Goal: Task Accomplishment & Management: Use online tool/utility

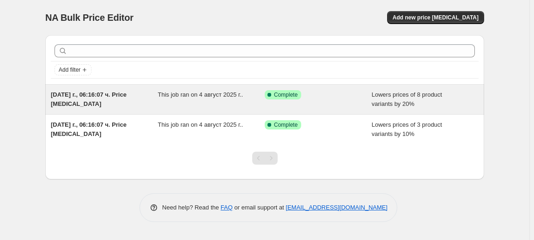
click at [346, 100] on div "Success Complete Complete" at bounding box center [318, 99] width 107 height 18
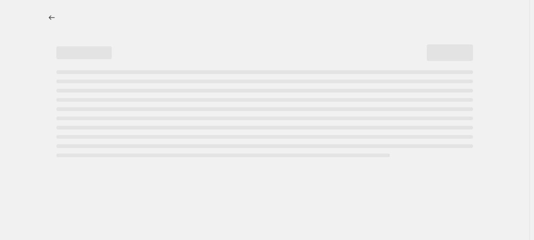
select select "percentage"
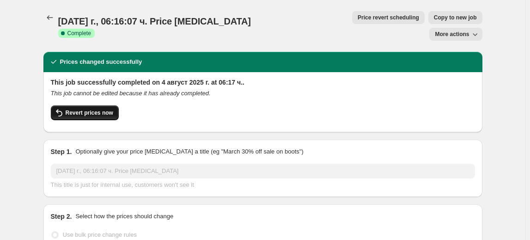
click at [84, 109] on span "Revert prices now" at bounding box center [90, 112] width 48 height 7
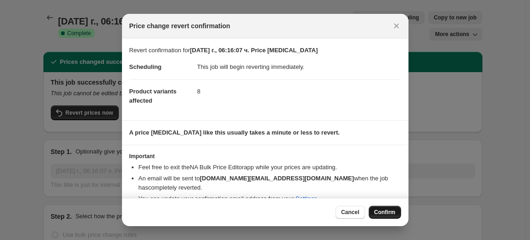
click at [395, 214] on span "Confirm" at bounding box center [384, 211] width 21 height 7
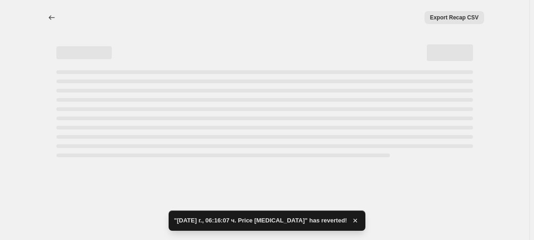
select select "percentage"
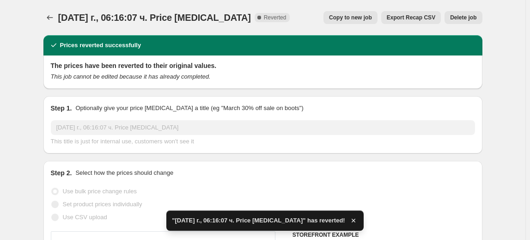
click at [451, 16] on button "Delete job" at bounding box center [462, 17] width 37 height 13
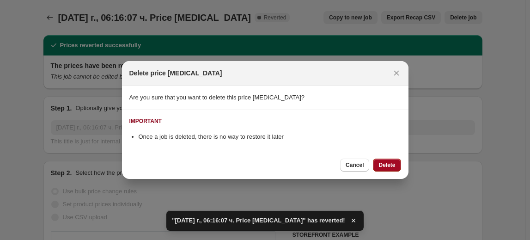
click at [388, 160] on button "Delete" at bounding box center [387, 164] width 28 height 13
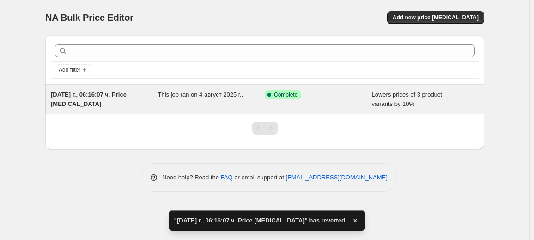
click at [358, 94] on div "Success Complete Complete" at bounding box center [311, 94] width 93 height 9
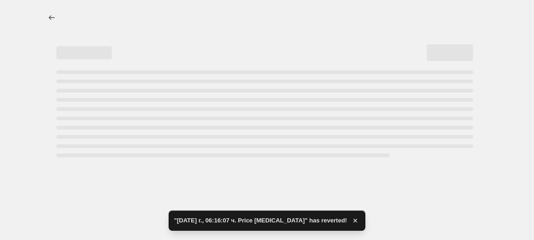
select select "percentage"
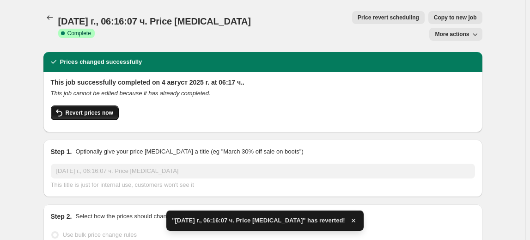
click at [98, 105] on button "Revert prices now" at bounding box center [85, 112] width 68 height 15
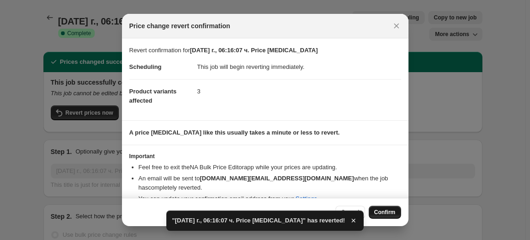
click at [386, 213] on span "Confirm" at bounding box center [384, 211] width 21 height 7
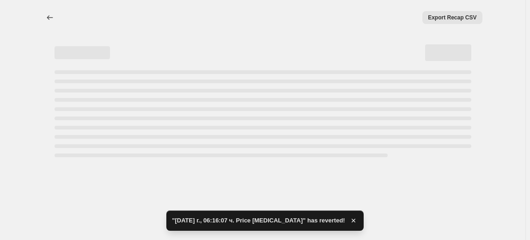
select select "percentage"
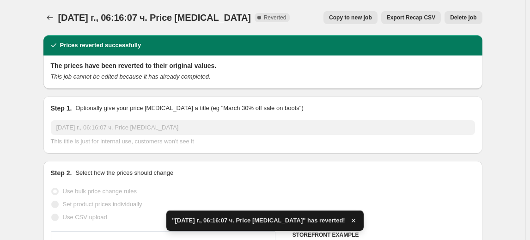
click at [465, 11] on button "Delete job" at bounding box center [462, 17] width 37 height 13
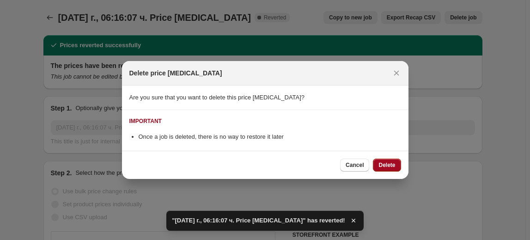
click at [386, 162] on span "Delete" at bounding box center [386, 164] width 17 height 7
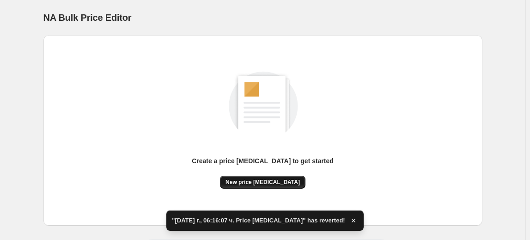
click at [275, 183] on span "New price change job" at bounding box center [262, 181] width 74 height 7
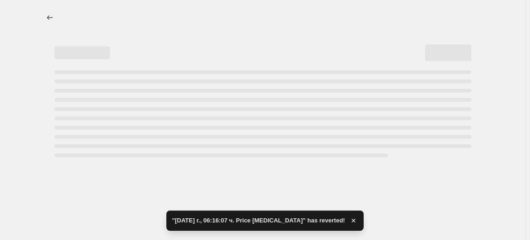
select select "percentage"
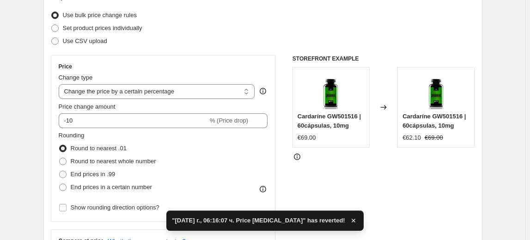
scroll to position [126, 0]
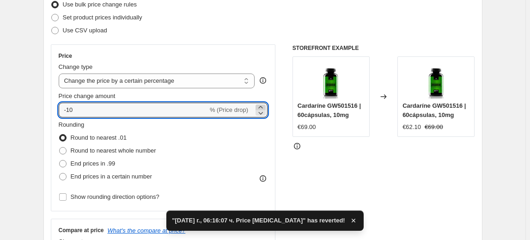
click at [262, 106] on icon at bounding box center [260, 107] width 4 height 2
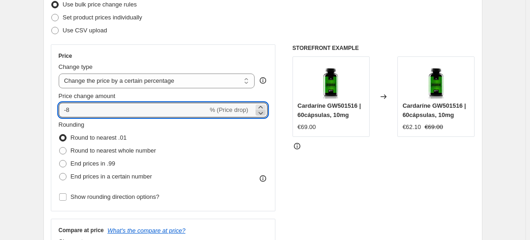
click at [263, 115] on icon at bounding box center [260, 112] width 9 height 9
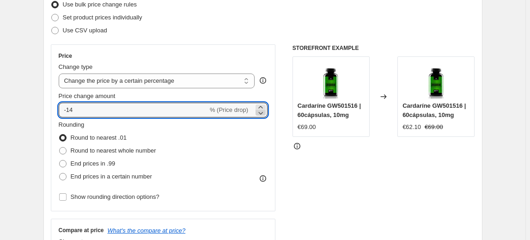
click at [263, 115] on icon at bounding box center [260, 112] width 9 height 9
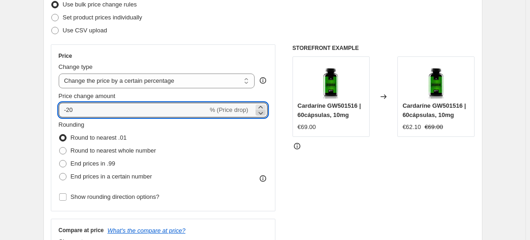
click at [263, 115] on icon at bounding box center [260, 112] width 9 height 9
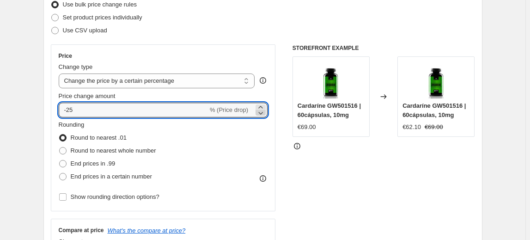
click at [263, 115] on icon at bounding box center [260, 112] width 9 height 9
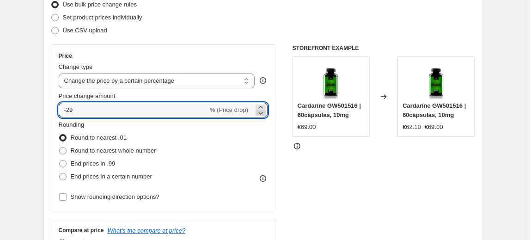
type input "-30"
click at [185, 133] on div "Rounding Round to nearest .01 Round to nearest whole number End prices in .99 E…" at bounding box center [163, 151] width 209 height 63
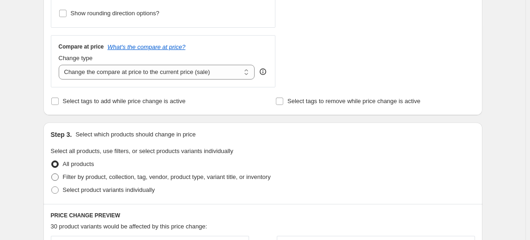
scroll to position [336, 0]
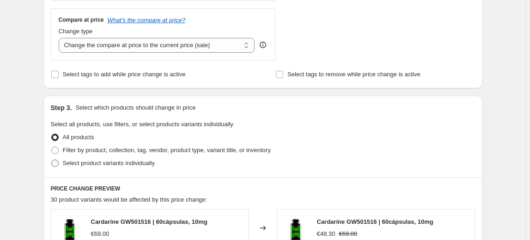
click at [108, 162] on span "Select product variants individually" at bounding box center [109, 162] width 92 height 7
click at [52, 160] on input "Select product variants individually" at bounding box center [51, 159] width 0 height 0
radio input "true"
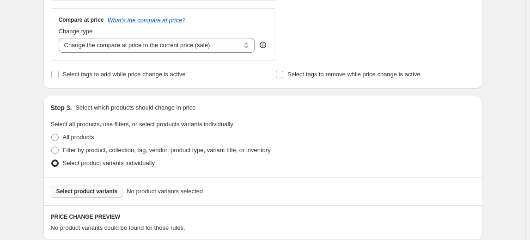
click at [92, 189] on span "Select product variants" at bounding box center [86, 191] width 61 height 7
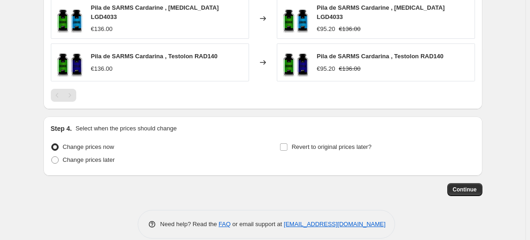
scroll to position [625, 0]
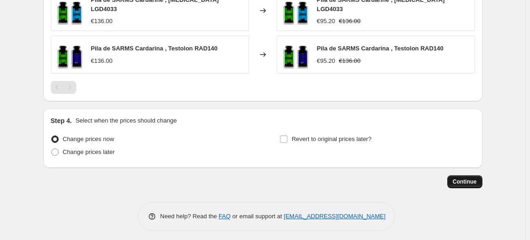
click at [474, 178] on span "Continue" at bounding box center [465, 181] width 24 height 7
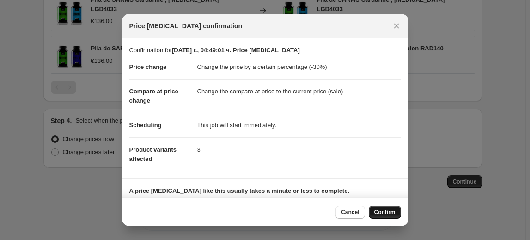
click at [385, 210] on span "Confirm" at bounding box center [384, 211] width 21 height 7
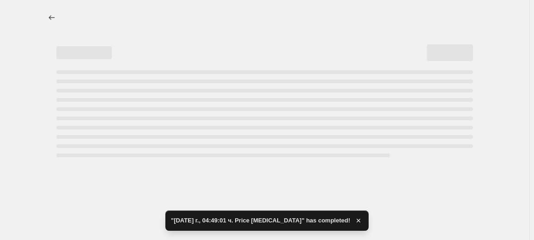
select select "percentage"
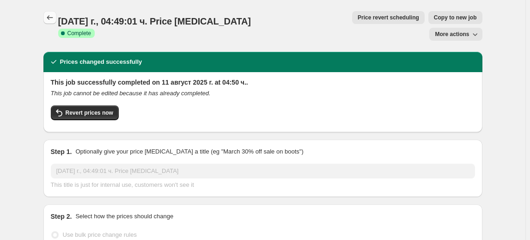
click at [49, 19] on icon "Price change jobs" at bounding box center [49, 17] width 9 height 9
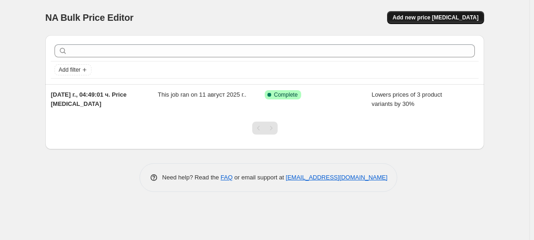
click at [450, 13] on button "Add new price change job" at bounding box center [435, 17] width 97 height 13
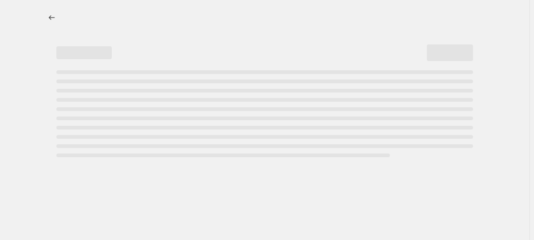
select select "percentage"
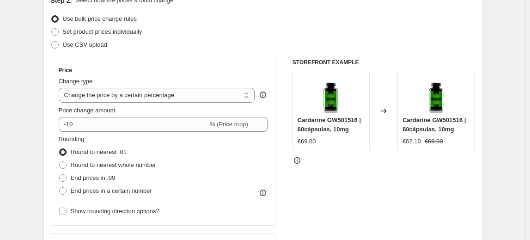
scroll to position [126, 0]
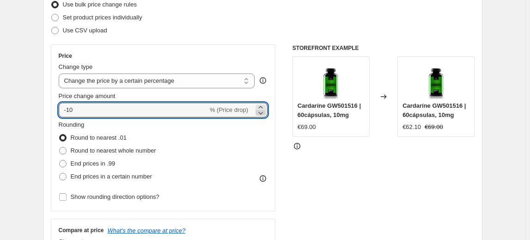
click at [262, 111] on icon at bounding box center [260, 112] width 9 height 9
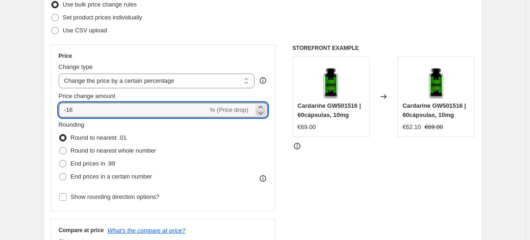
click at [262, 111] on icon at bounding box center [260, 112] width 9 height 9
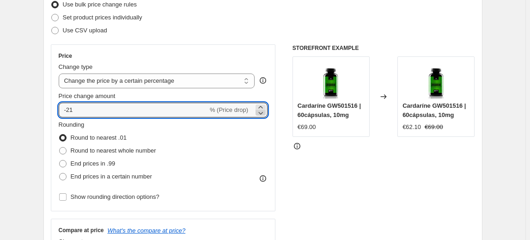
click at [262, 111] on icon at bounding box center [260, 112] width 9 height 9
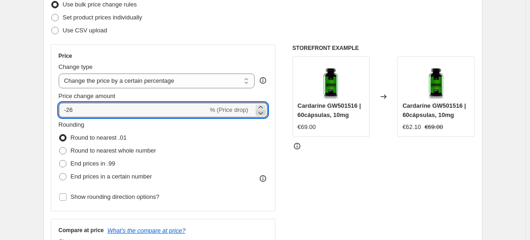
click at [262, 111] on icon at bounding box center [260, 112] width 9 height 9
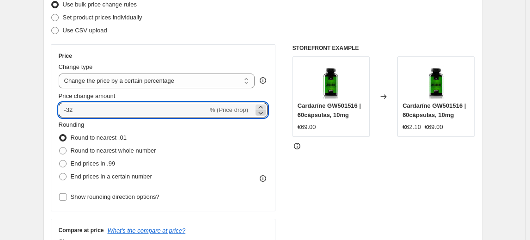
click at [262, 111] on icon at bounding box center [260, 112] width 9 height 9
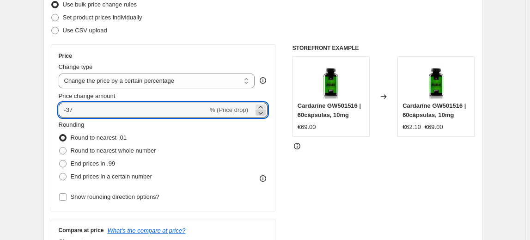
click at [262, 111] on icon at bounding box center [260, 112] width 9 height 9
type input "-40"
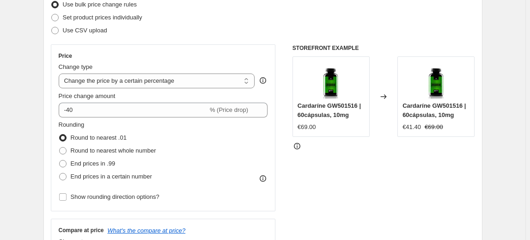
click at [187, 128] on div "Rounding Round to nearest .01 Round to nearest whole number End prices in .99 E…" at bounding box center [163, 151] width 209 height 63
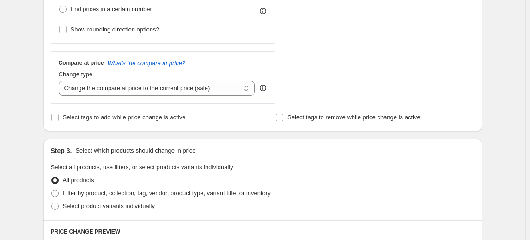
scroll to position [294, 0]
click at [85, 204] on span "Select product variants individually" at bounding box center [109, 204] width 92 height 7
click at [52, 202] on input "Select product variants individually" at bounding box center [51, 201] width 0 height 0
radio input "true"
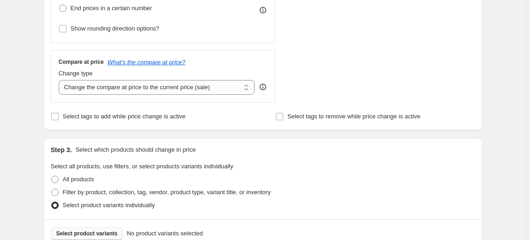
click at [88, 232] on span "Select product variants" at bounding box center [86, 233] width 61 height 7
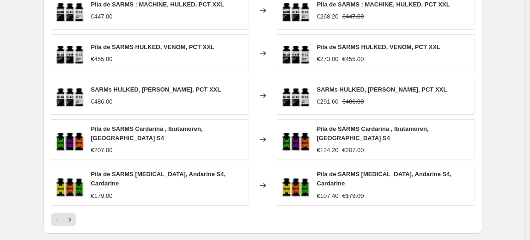
scroll to position [672, 0]
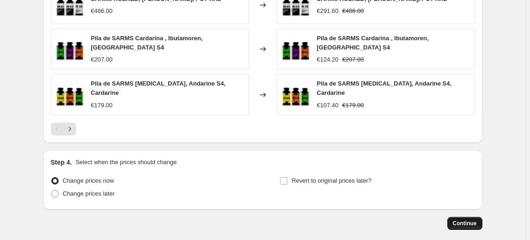
click at [471, 219] on span "Continue" at bounding box center [465, 222] width 24 height 7
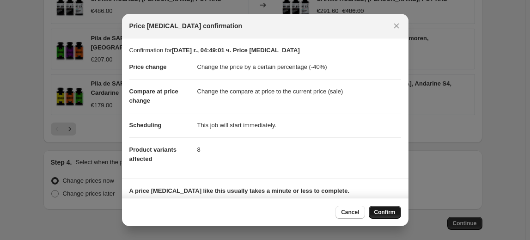
click at [394, 216] on button "Confirm" at bounding box center [385, 212] width 32 height 13
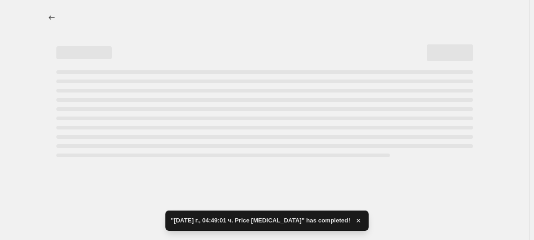
select select "percentage"
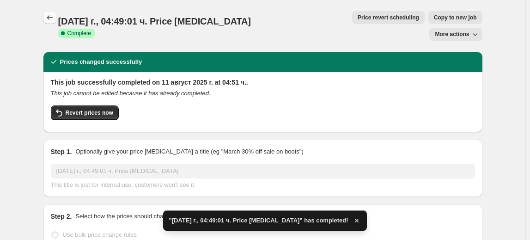
click at [51, 20] on icon "Price change jobs" at bounding box center [49, 17] width 9 height 9
